Goal: Find contact information: Find contact information

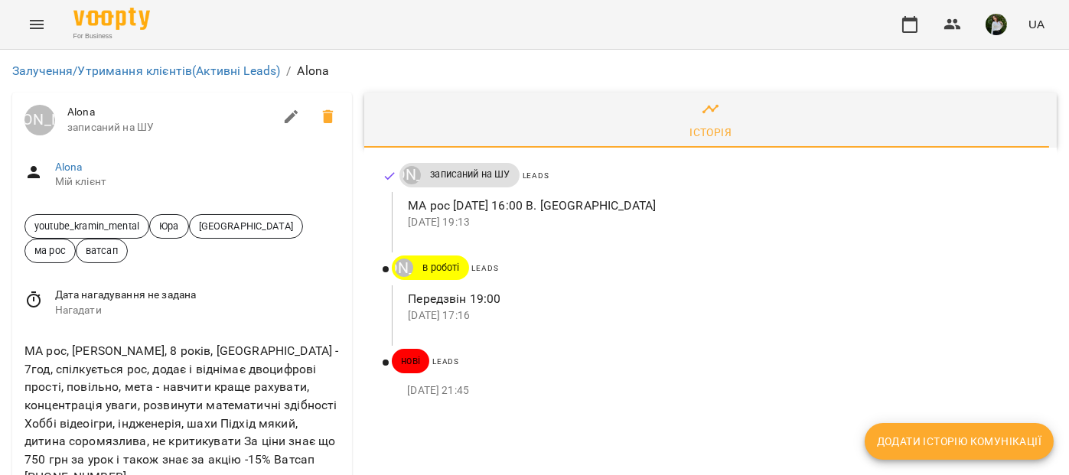
scroll to position [255, 0]
drag, startPoint x: 111, startPoint y: 226, endPoint x: 21, endPoint y: 227, distance: 90.3
copy link "+14167316059"
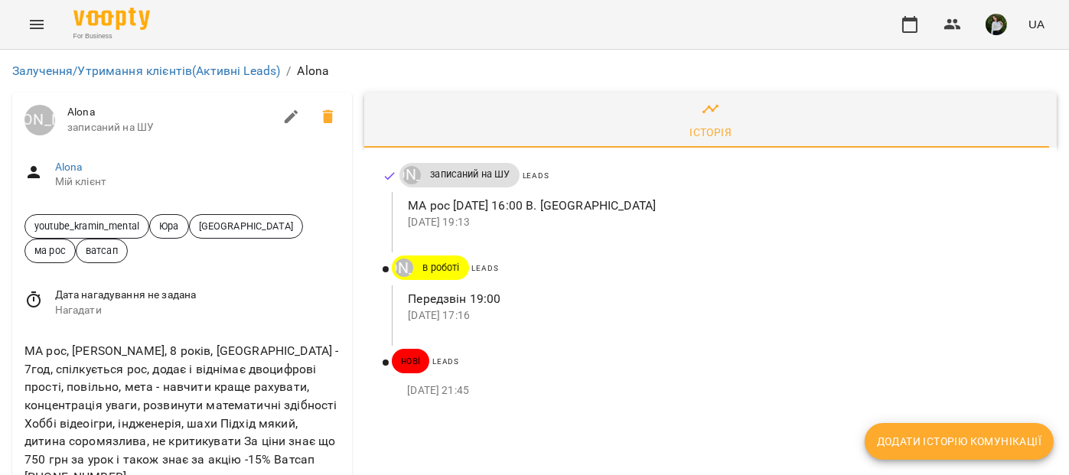
drag, startPoint x: 723, startPoint y: 327, endPoint x: 712, endPoint y: 299, distance: 30.3
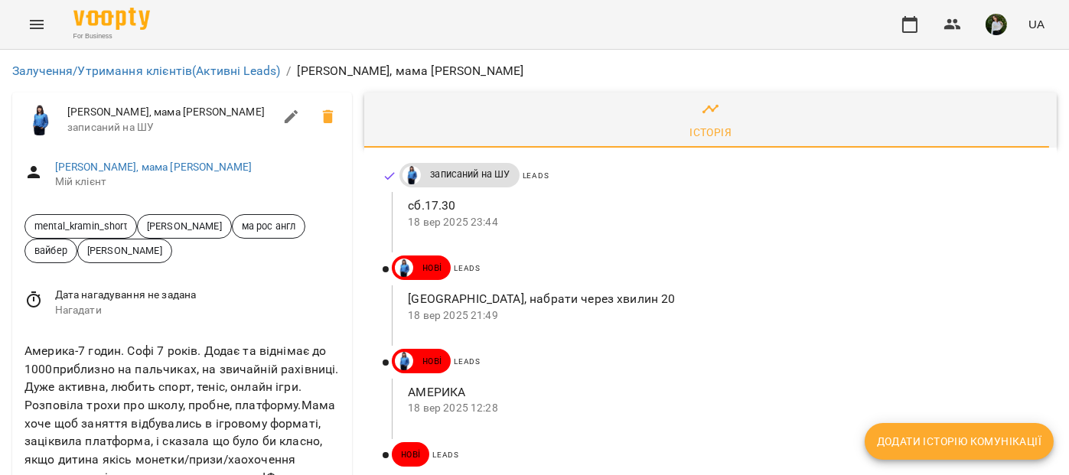
scroll to position [127, 0]
drag, startPoint x: 112, startPoint y: 425, endPoint x: 21, endPoint y: 429, distance: 91.1
copy link "+15613982935"
drag, startPoint x: 711, startPoint y: 330, endPoint x: 620, endPoint y: 89, distance: 258.3
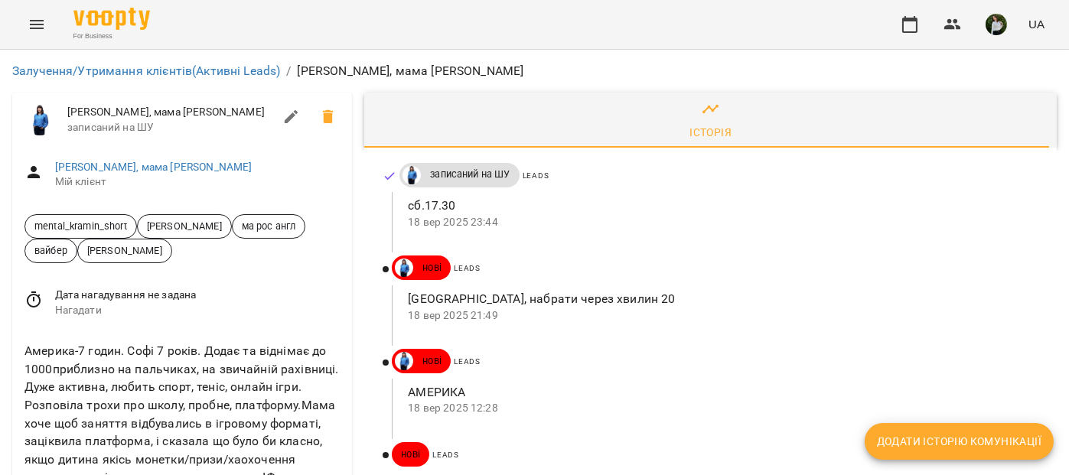
click at [709, 442] on div "Leads" at bounding box center [735, 455] width 612 height 27
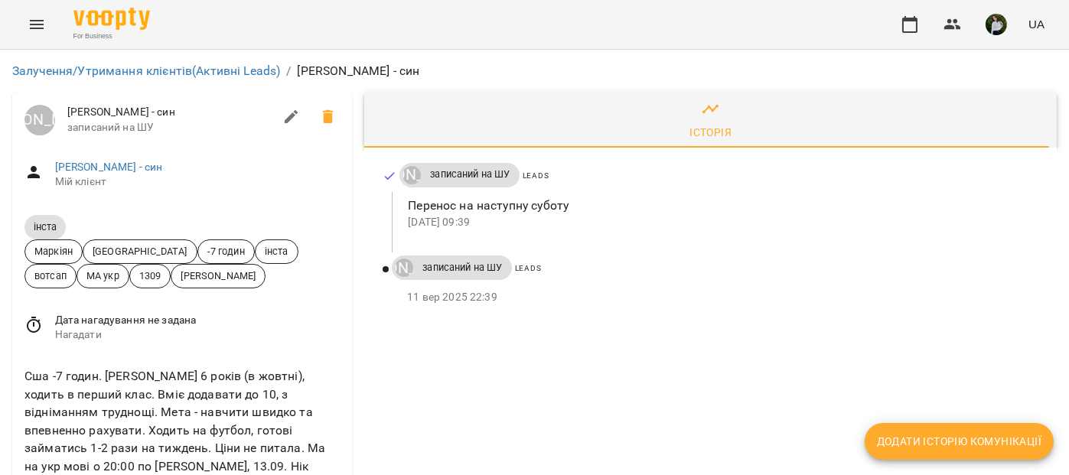
drag, startPoint x: 105, startPoint y: 379, endPoint x: 16, endPoint y: 370, distance: 89.1
click at [16, 370] on div "Сша -7 годин. [PERSON_NAME] 6 років (в жовтні), ходить в перший клас. Вміє дода…" at bounding box center [182, 463] width 340 height 217
copy link "[PHONE_NUMBER]"
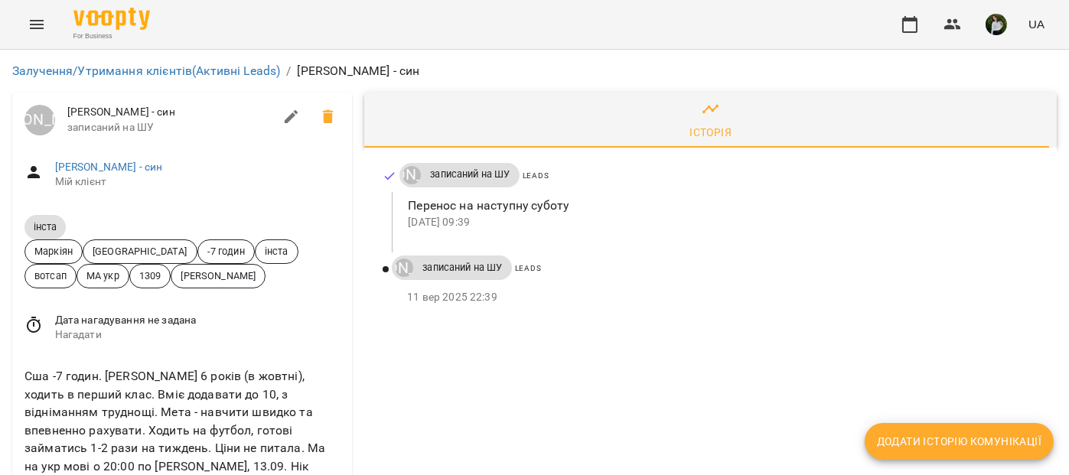
drag, startPoint x: 691, startPoint y: 209, endPoint x: 685, endPoint y: 195, distance: 15.1
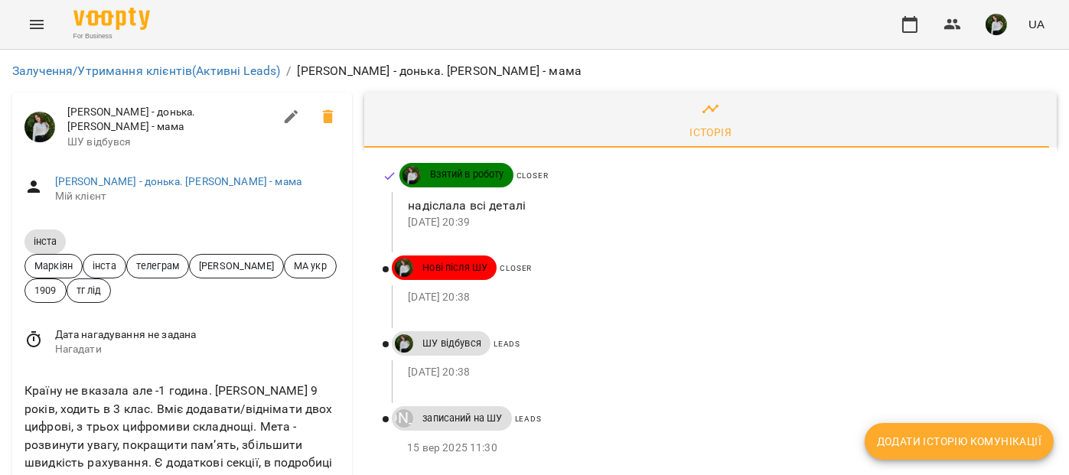
scroll to position [127, 0]
drag, startPoint x: 115, startPoint y: 266, endPoint x: 24, endPoint y: 268, distance: 91.1
copy link "[PHONE_NUMBER]"
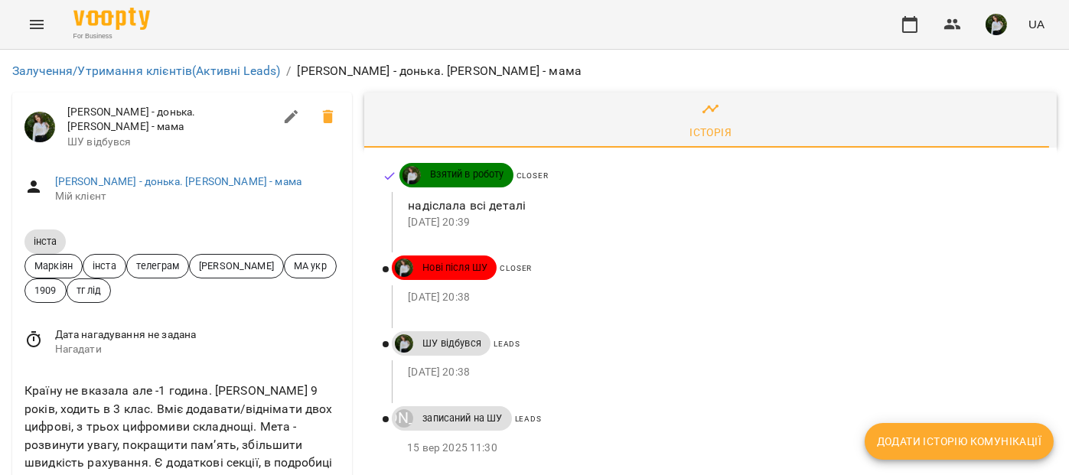
scroll to position [0, 0]
click at [630, 58] on div "Залучення/Утримання клієнтів (Активні Leads) / Інста Юрчик Ліза - донька. Оля -…" at bounding box center [534, 71] width 1056 height 31
click at [608, 41] on div "For Business UA" at bounding box center [534, 24] width 1069 height 49
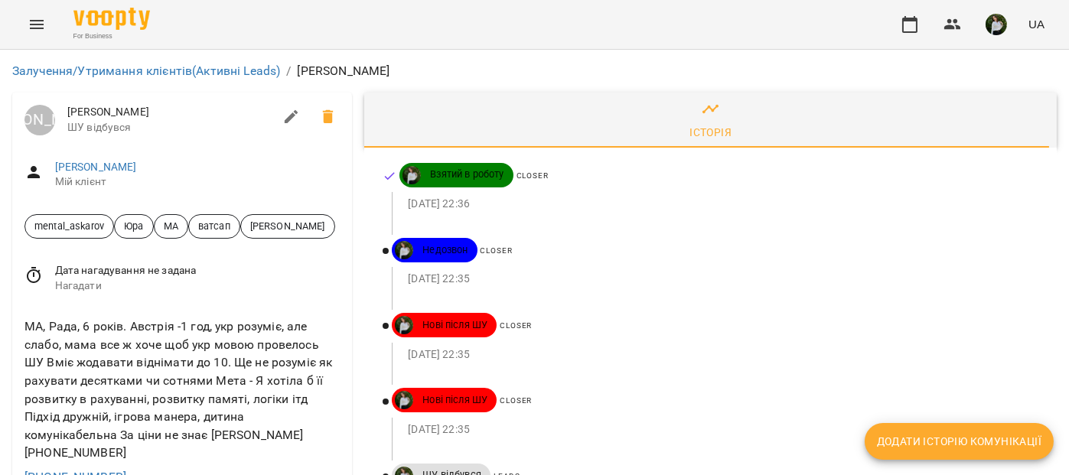
scroll to position [127, 0]
drag, startPoint x: 122, startPoint y: 352, endPoint x: 22, endPoint y: 340, distance: 100.2
click at [22, 465] on div "+436509071158" at bounding box center [181, 477] width 321 height 24
copy link "+436509071158"
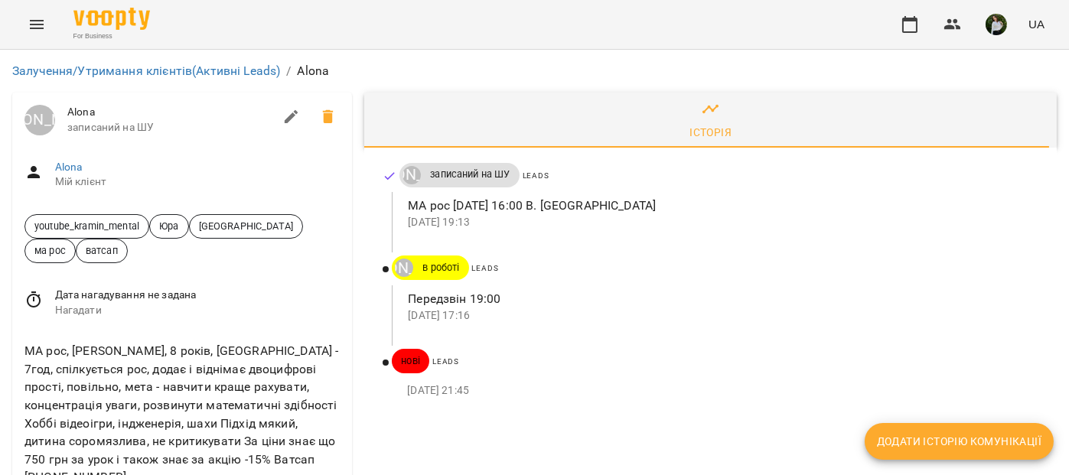
scroll to position [37, 0]
click at [589, 21] on div "For Business UA" at bounding box center [534, 24] width 1069 height 49
click at [609, 28] on div "For Business UA" at bounding box center [534, 24] width 1069 height 49
drag, startPoint x: 116, startPoint y: 444, endPoint x: 18, endPoint y: 435, distance: 98.3
click at [18, 435] on div "МА рос, Ілля, 8 років, Канада - 7год, спілкується рос, додає і віднімає двоцифр…" at bounding box center [182, 426] width 340 height 193
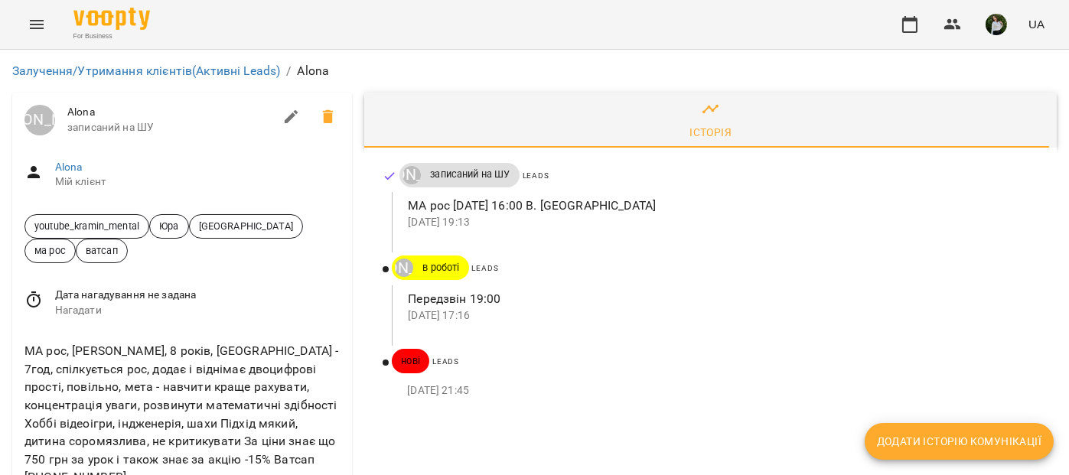
copy link "+14167316059"
click at [526, 32] on div "For Business UA" at bounding box center [534, 24] width 1069 height 49
click at [597, 20] on div "For Business UA" at bounding box center [534, 24] width 1069 height 49
